Goal: Check status: Check status

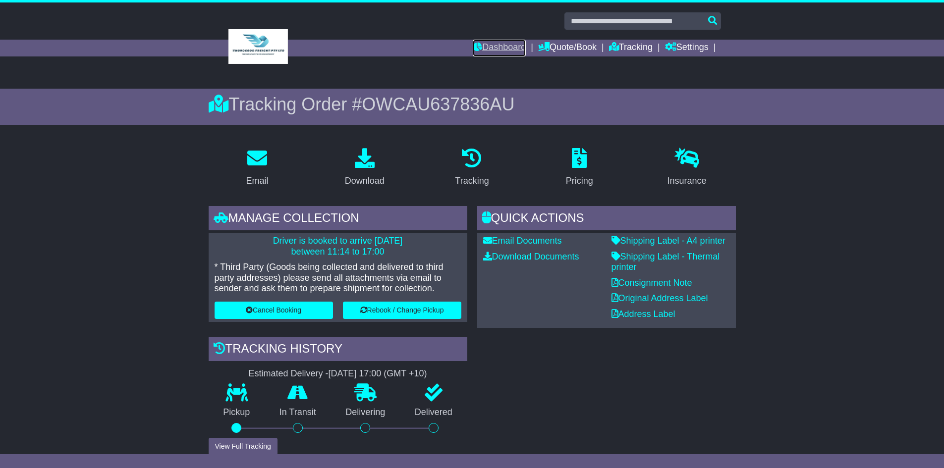
click at [506, 43] on link "Dashboard" at bounding box center [499, 48] width 53 height 17
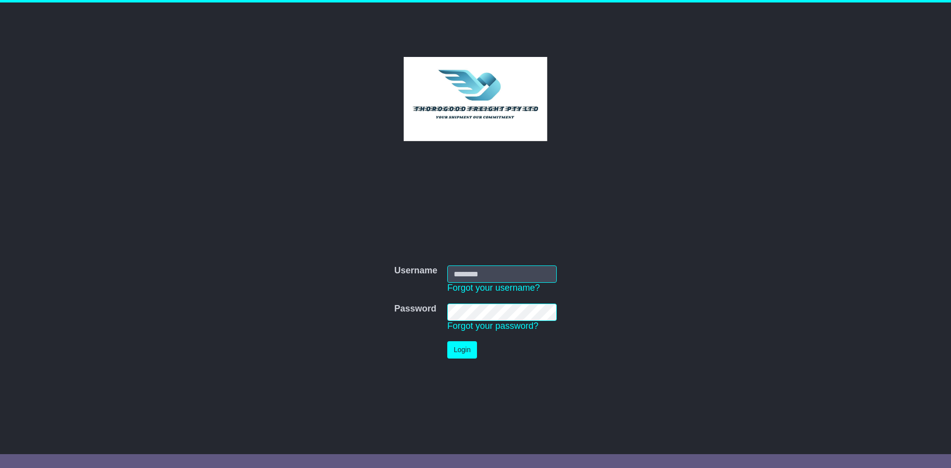
type input "**********"
click at [468, 348] on button "Login" at bounding box center [462, 349] width 30 height 17
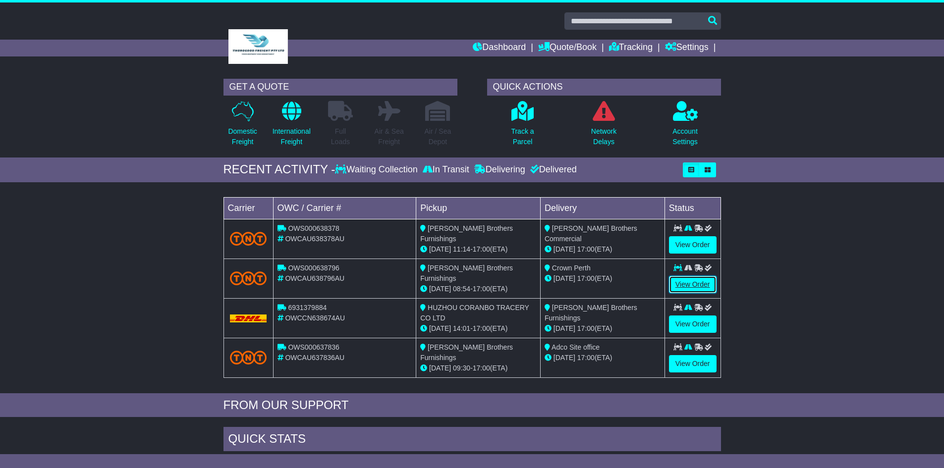
click at [696, 278] on link "View Order" at bounding box center [693, 284] width 48 height 17
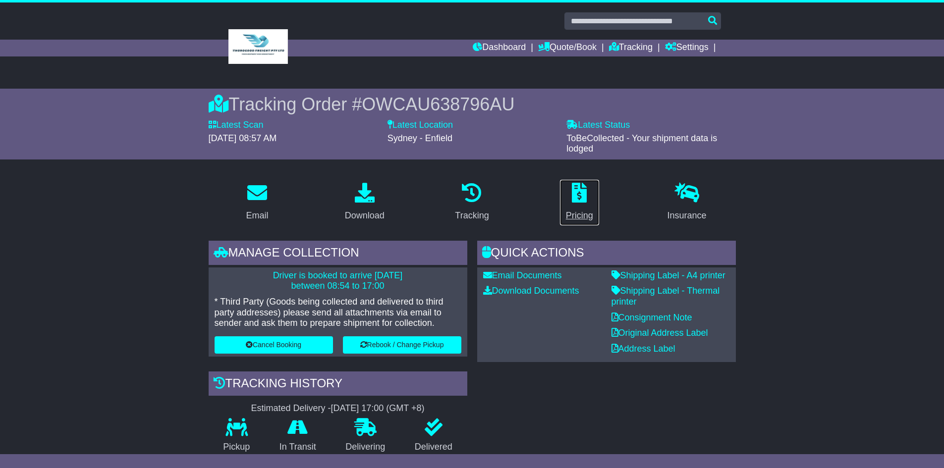
click at [573, 200] on icon at bounding box center [579, 193] width 15 height 20
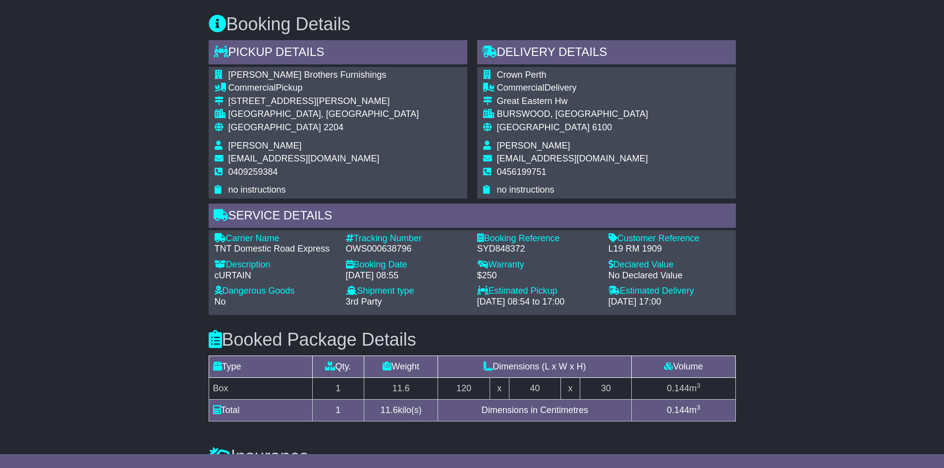
scroll to position [487, 0]
